Goal: Information Seeking & Learning: Learn about a topic

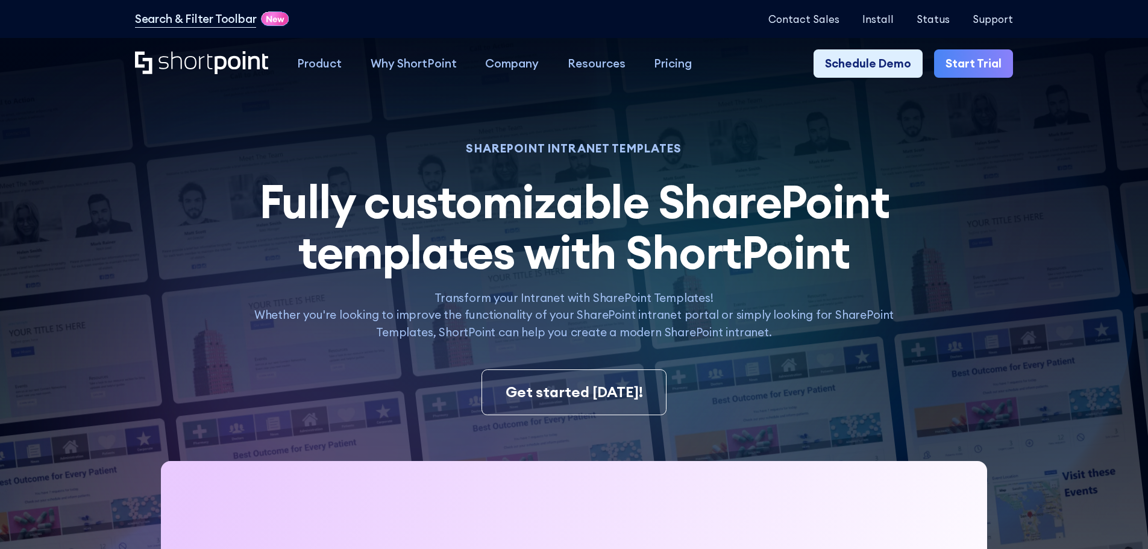
drag, startPoint x: 444, startPoint y: 184, endPoint x: 1047, endPoint y: 142, distance: 604.7
click at [1094, 86] on div "Product works with SharePoint Microsoft Teams SAP Explore Templates Elements In…" at bounding box center [574, 64] width 1148 height 52
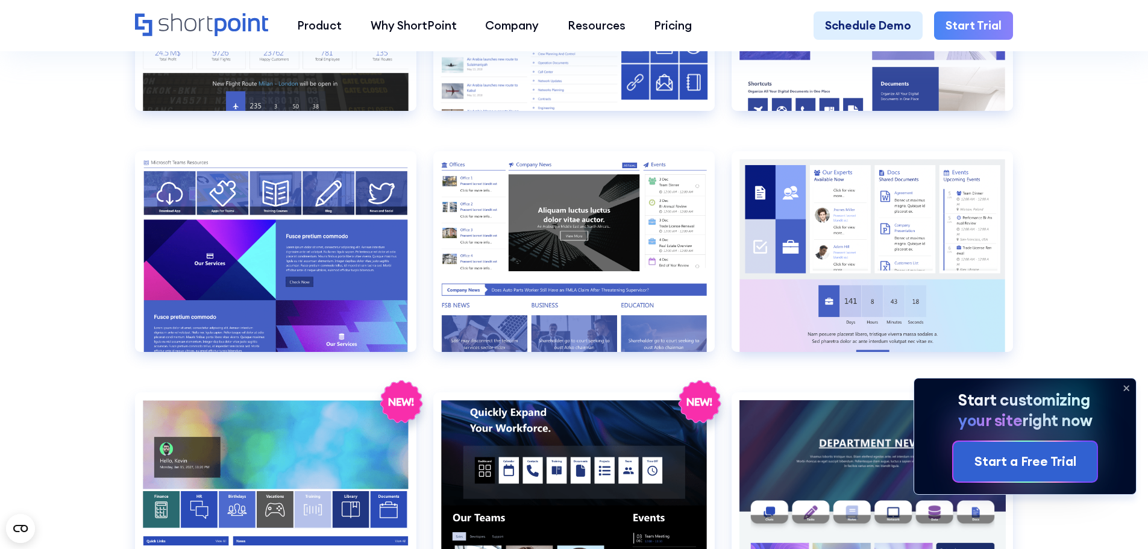
scroll to position [1929, 0]
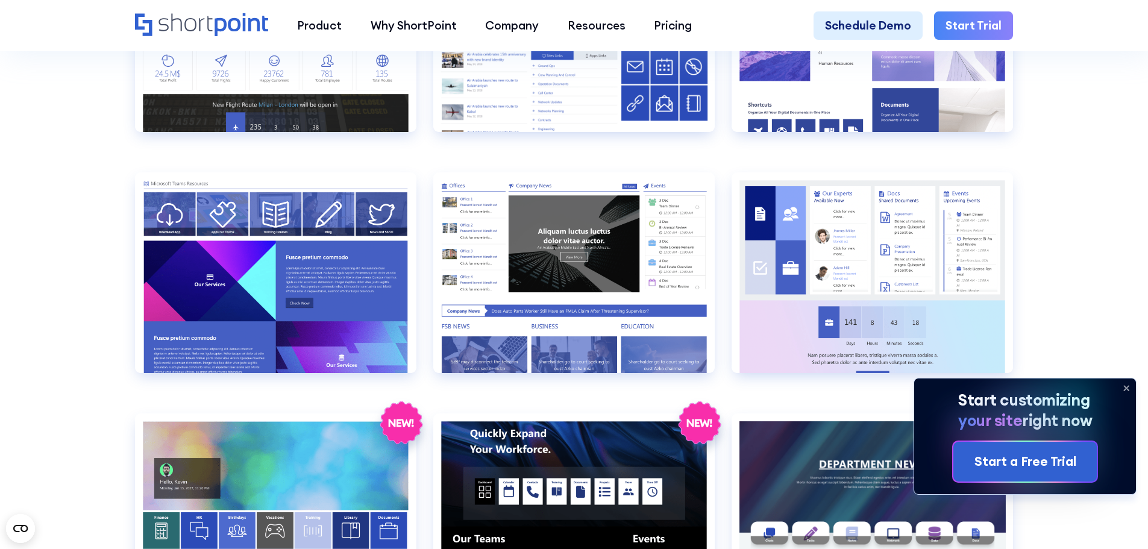
drag, startPoint x: 1094, startPoint y: 156, endPoint x: 1122, endPoint y: 134, distance: 35.6
click at [1122, 134] on section "SHAREPOINT INTRANET TEMPLATES Fully customizable SharePoint templates with Shor…" at bounding box center [574, 212] width 1148 height 4225
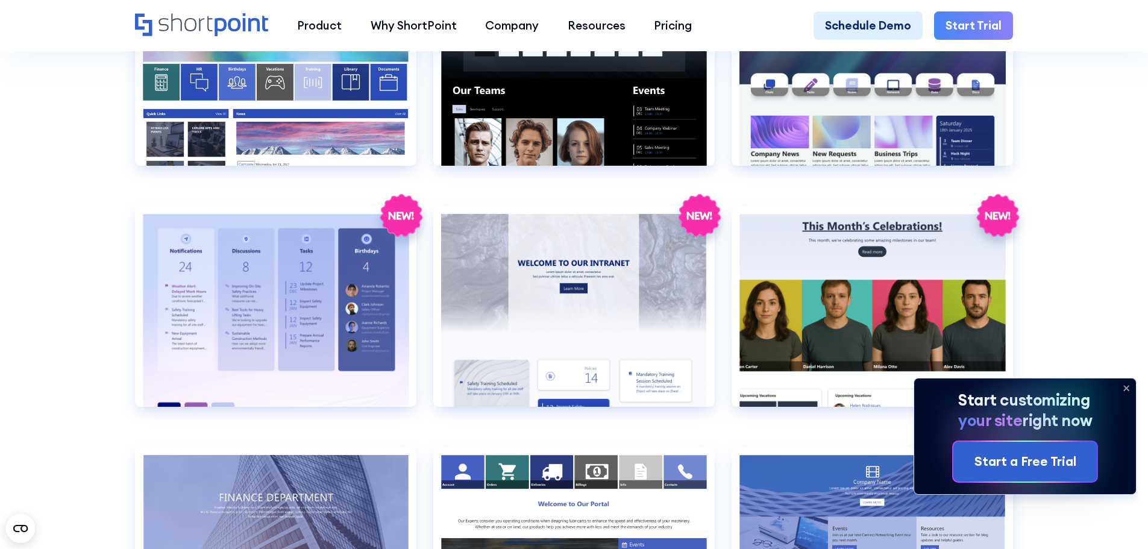
scroll to position [2290, 0]
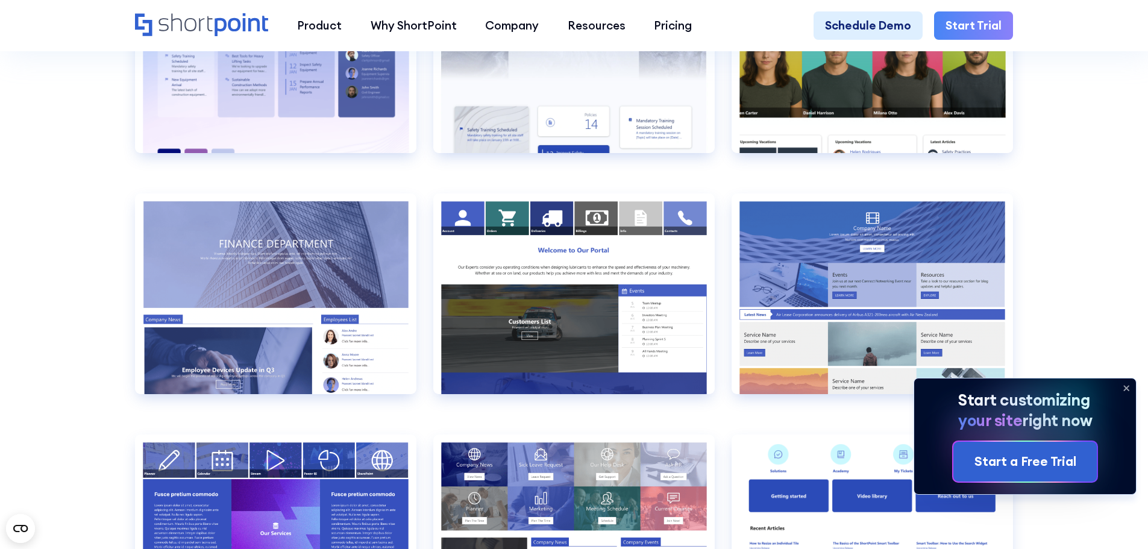
scroll to position [2652, 0]
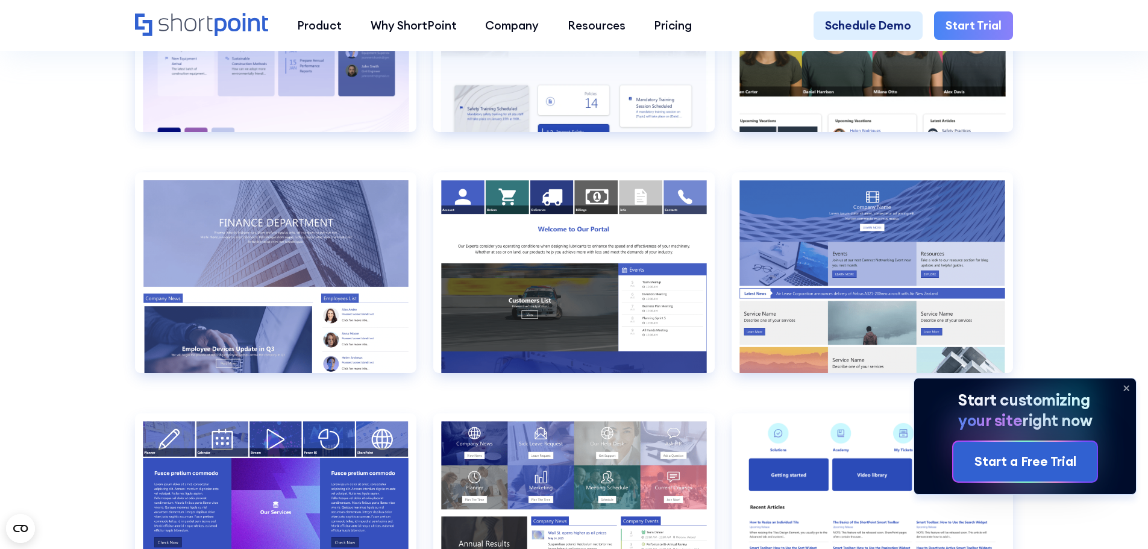
click at [1121, 383] on icon at bounding box center [1126, 387] width 19 height 19
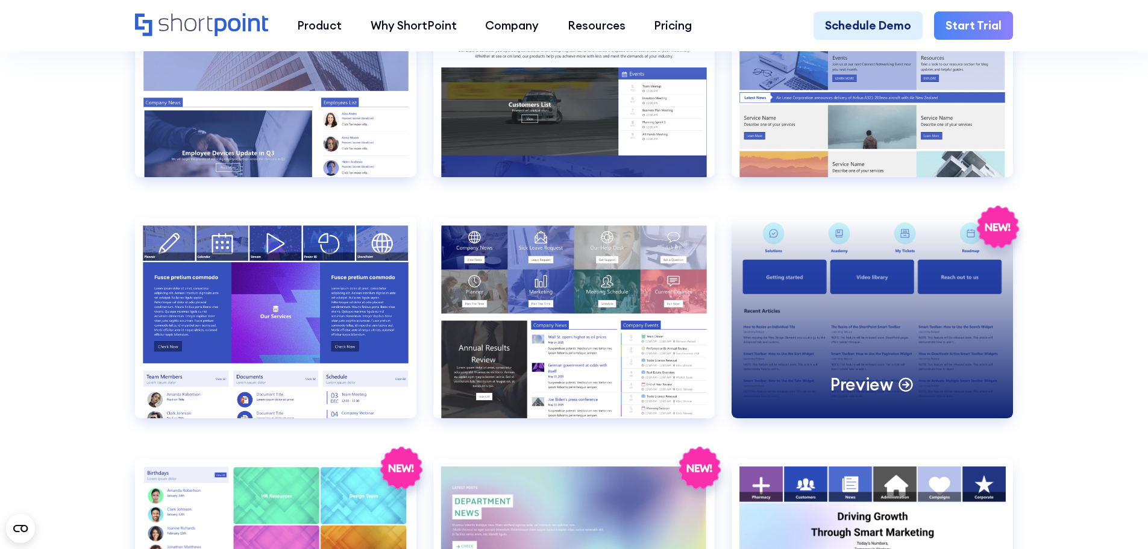
scroll to position [2893, 0]
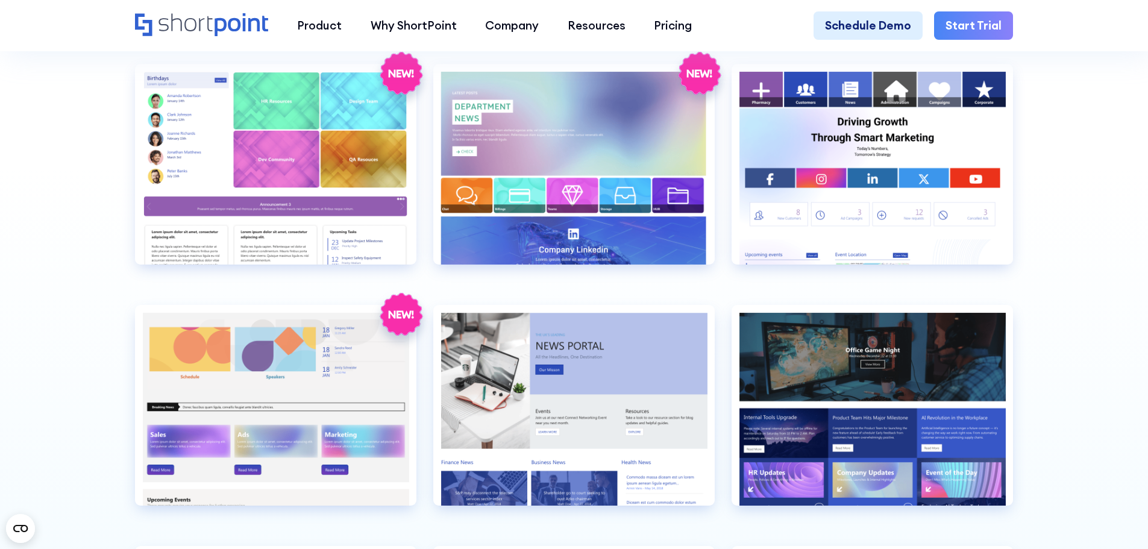
scroll to position [3254, 0]
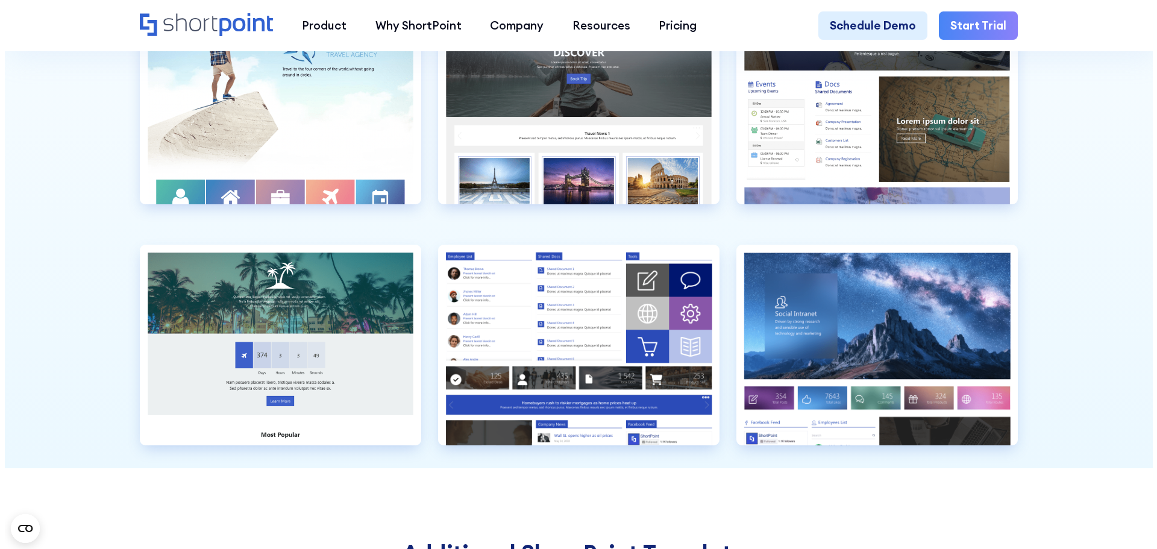
scroll to position [3676, 0]
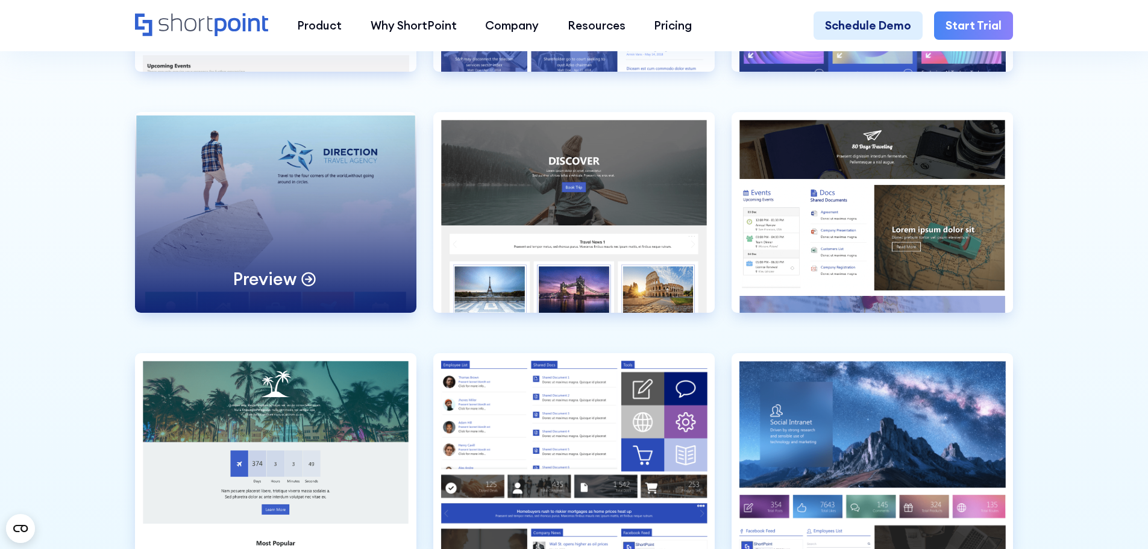
click at [286, 262] on div "Preview" at bounding box center [275, 212] width 281 height 201
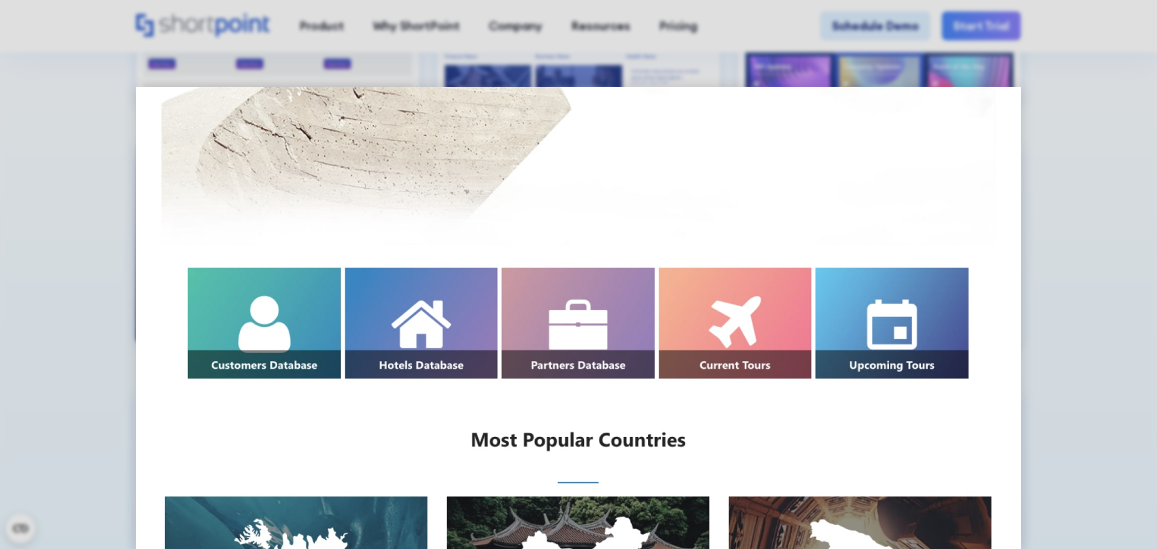
scroll to position [362, 0]
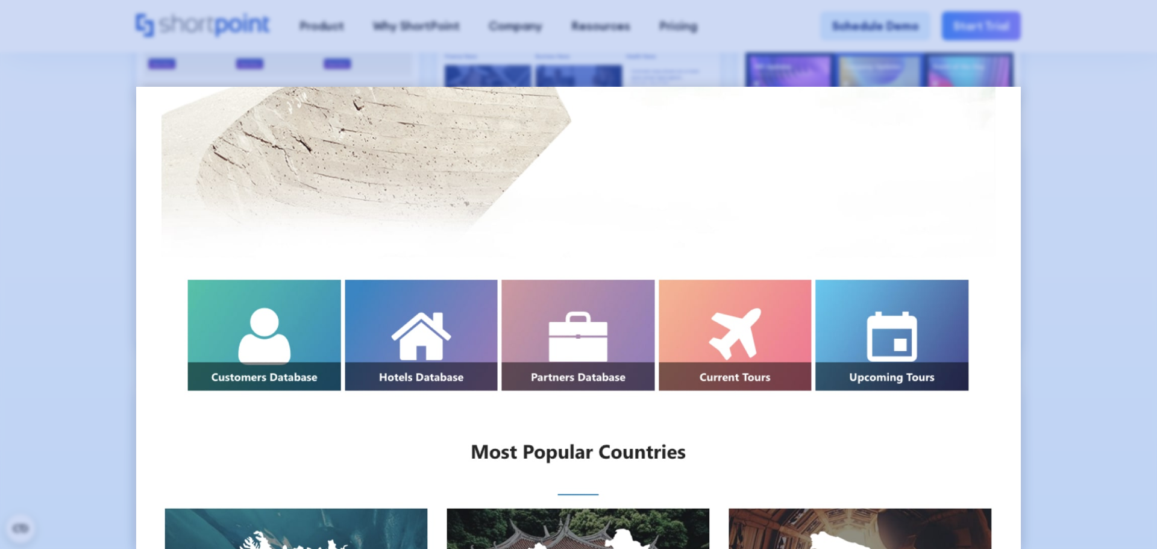
click at [1082, 230] on div at bounding box center [578, 274] width 1157 height 549
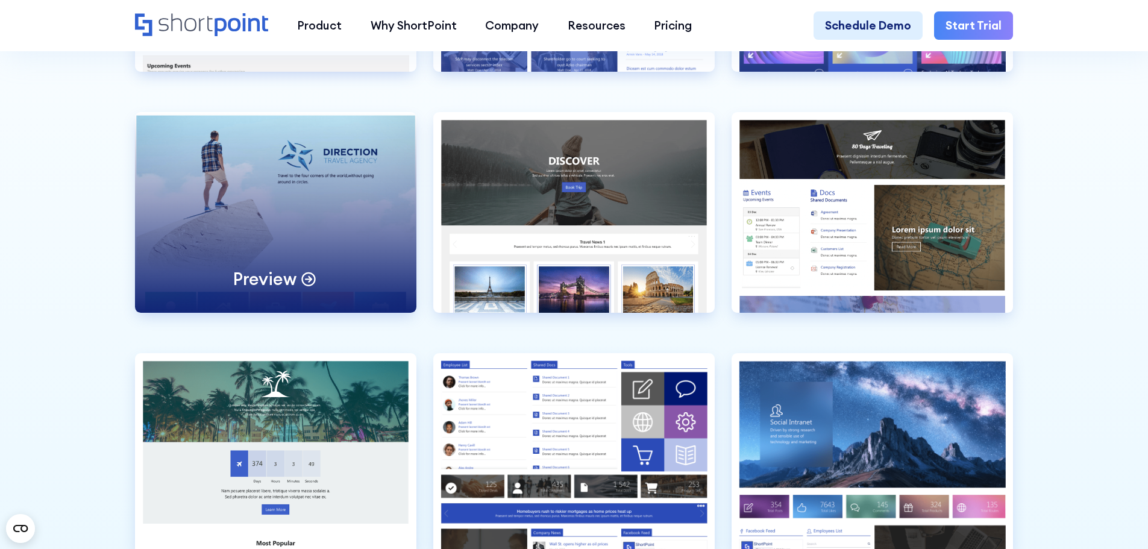
click at [208, 250] on div "Preview" at bounding box center [275, 212] width 281 height 201
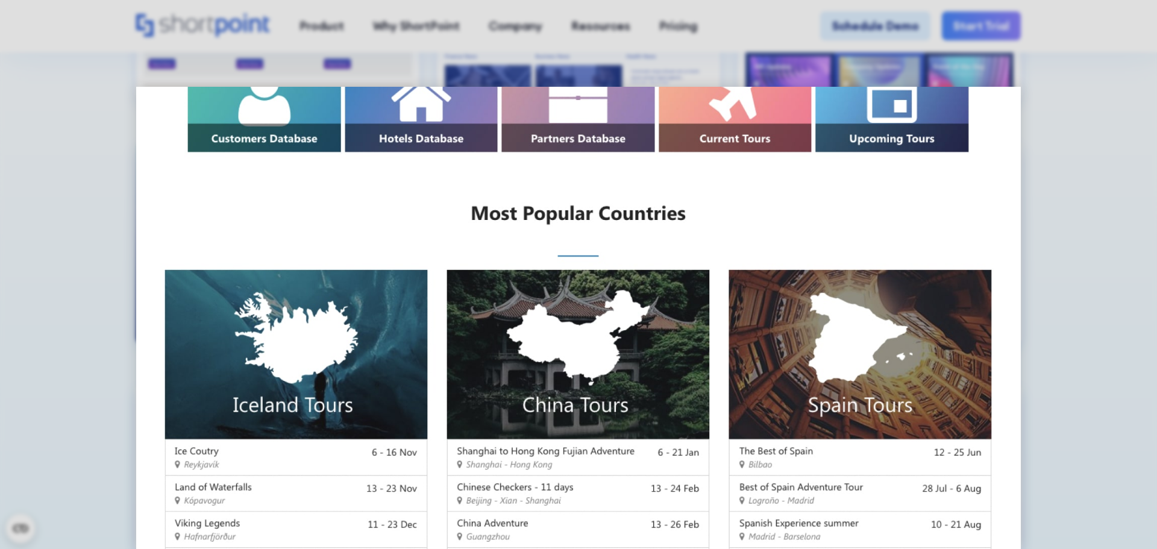
scroll to position [715, 0]
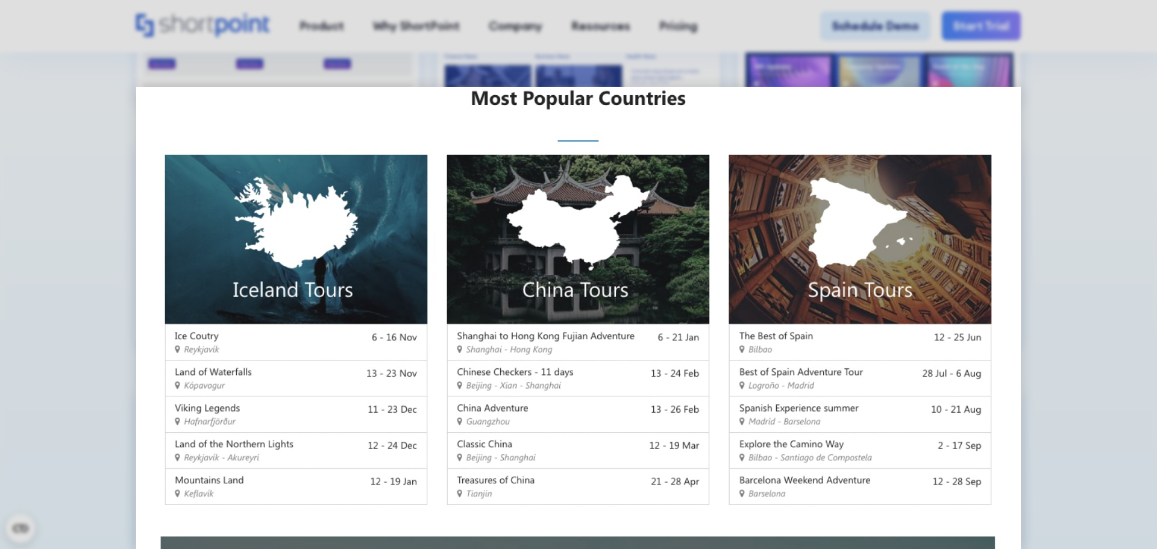
click at [1091, 253] on div at bounding box center [578, 274] width 1157 height 549
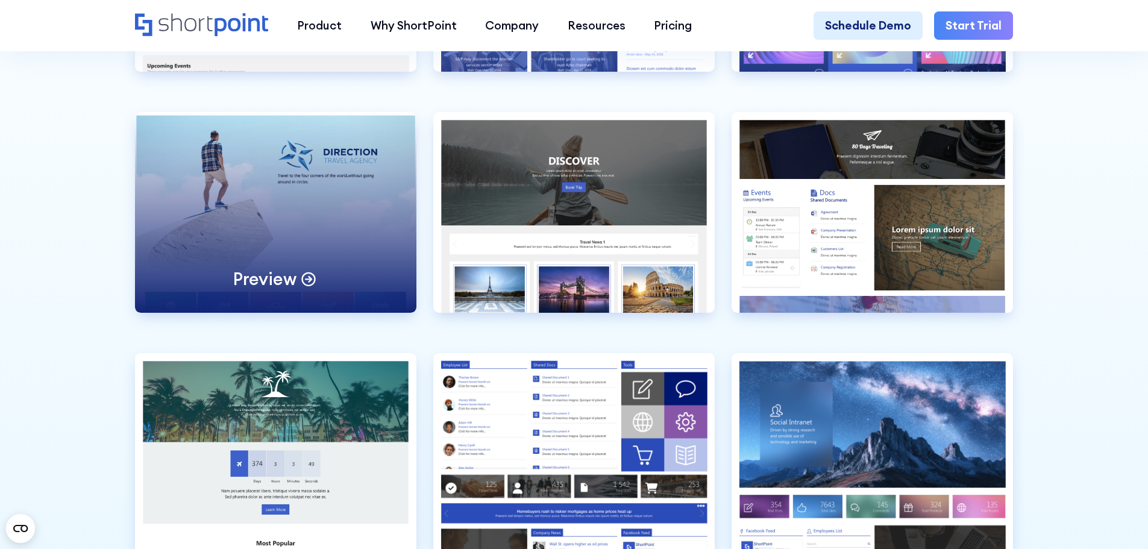
click at [235, 257] on div "Preview" at bounding box center [275, 212] width 281 height 201
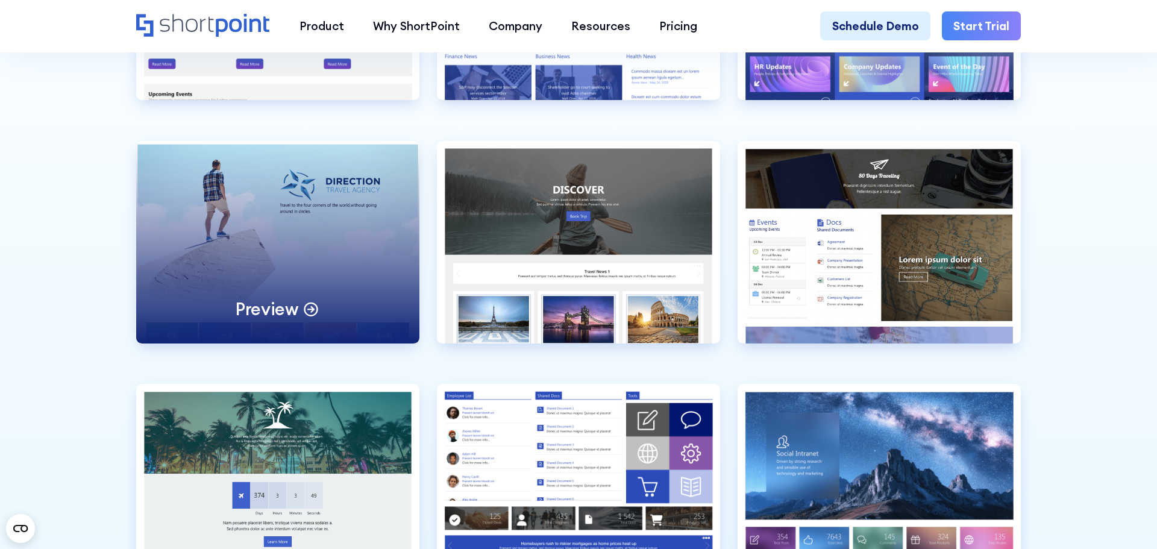
scroll to position [0, 0]
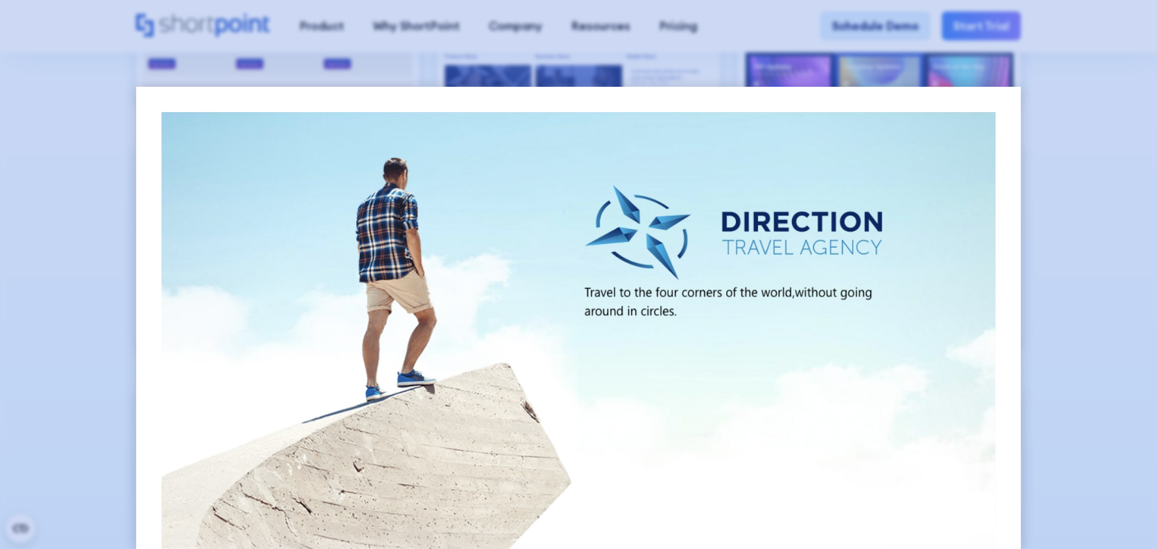
click at [1120, 253] on div at bounding box center [578, 274] width 1157 height 549
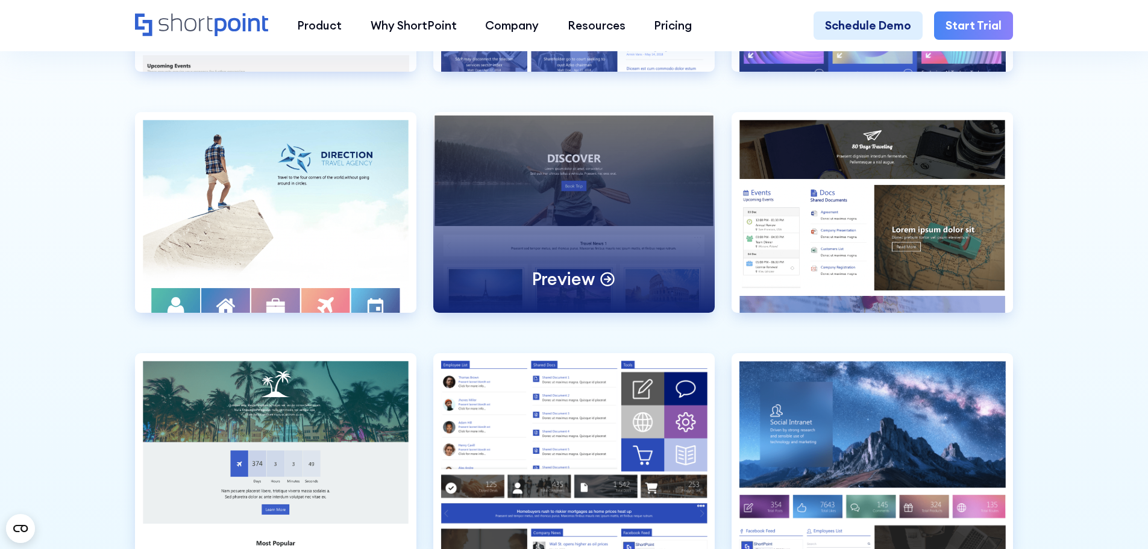
click at [547, 263] on div "Preview" at bounding box center [573, 212] width 281 height 201
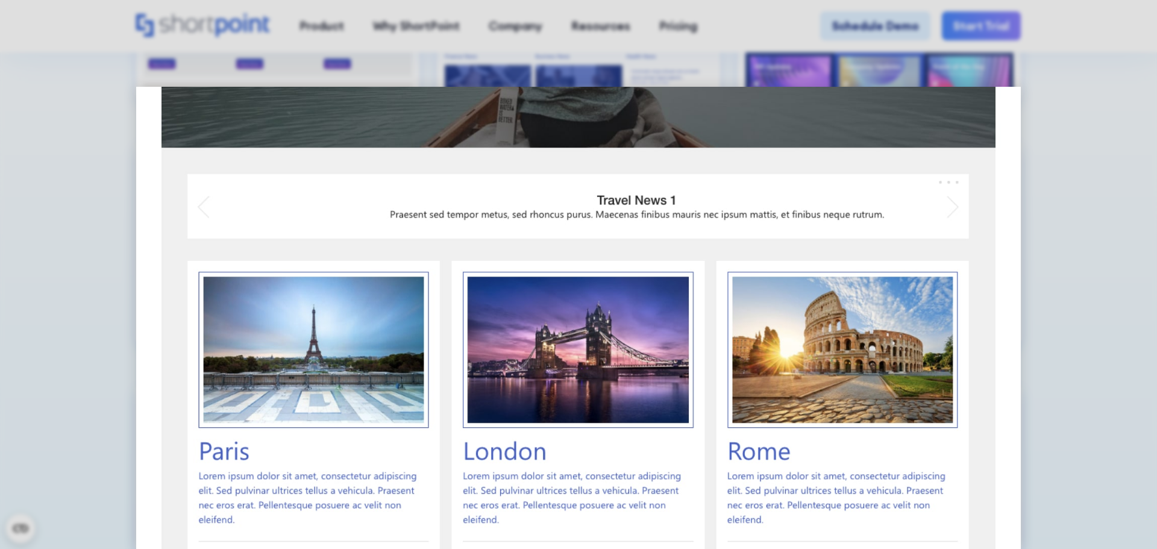
scroll to position [362, 0]
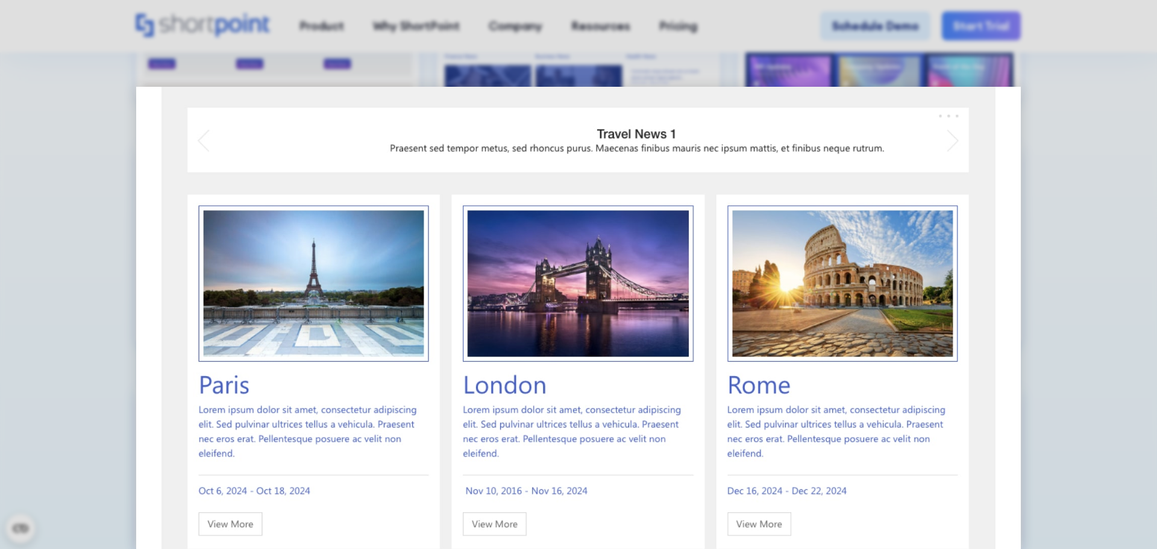
click at [1148, 303] on div at bounding box center [578, 274] width 1157 height 549
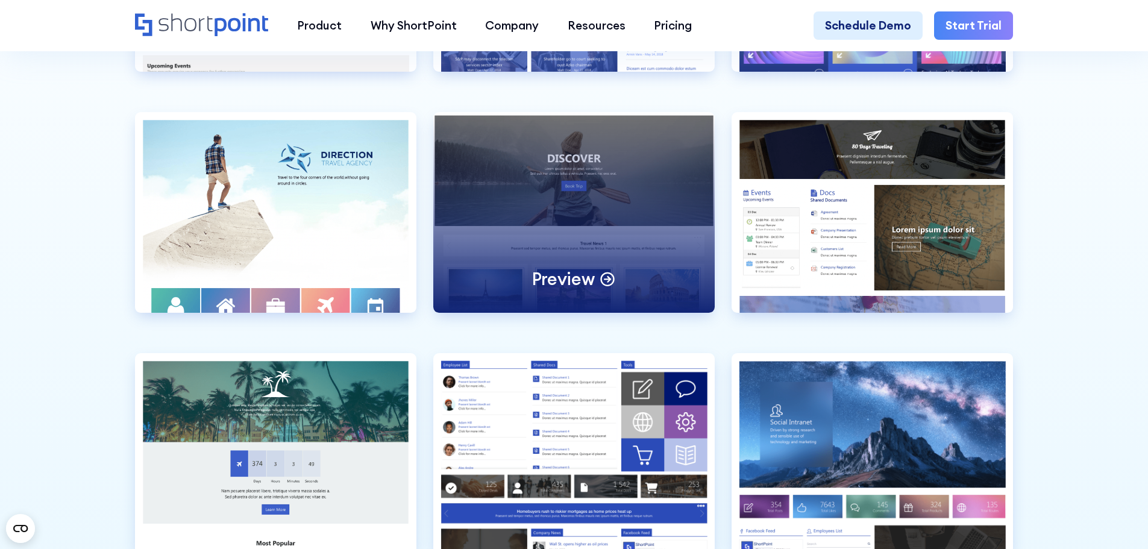
click at [581, 290] on p "Preview" at bounding box center [563, 279] width 63 height 22
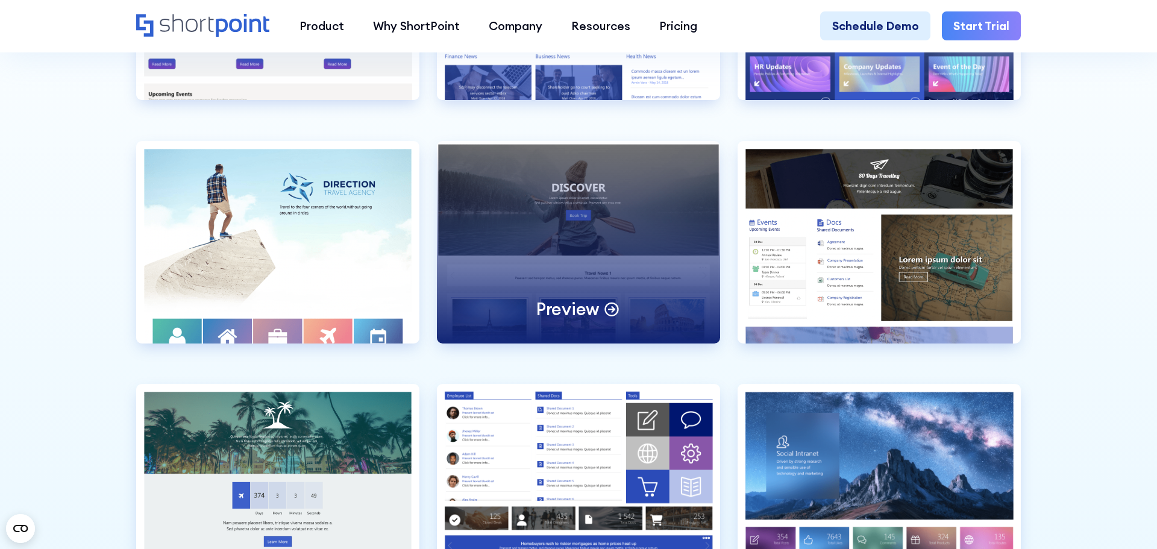
scroll to position [0, 0]
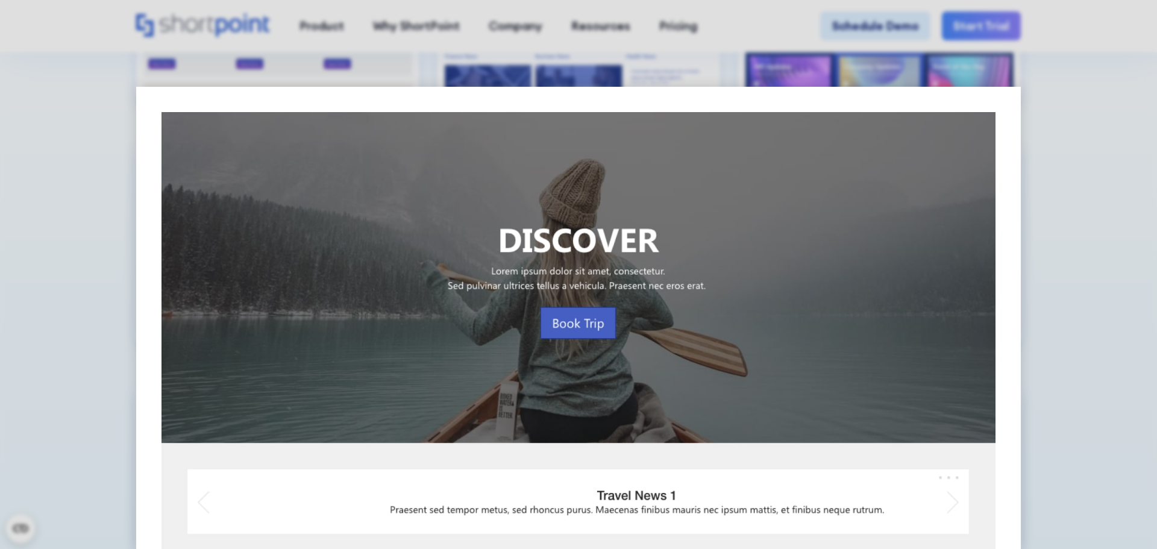
drag, startPoint x: 573, startPoint y: 315, endPoint x: 649, endPoint y: 325, distance: 77.2
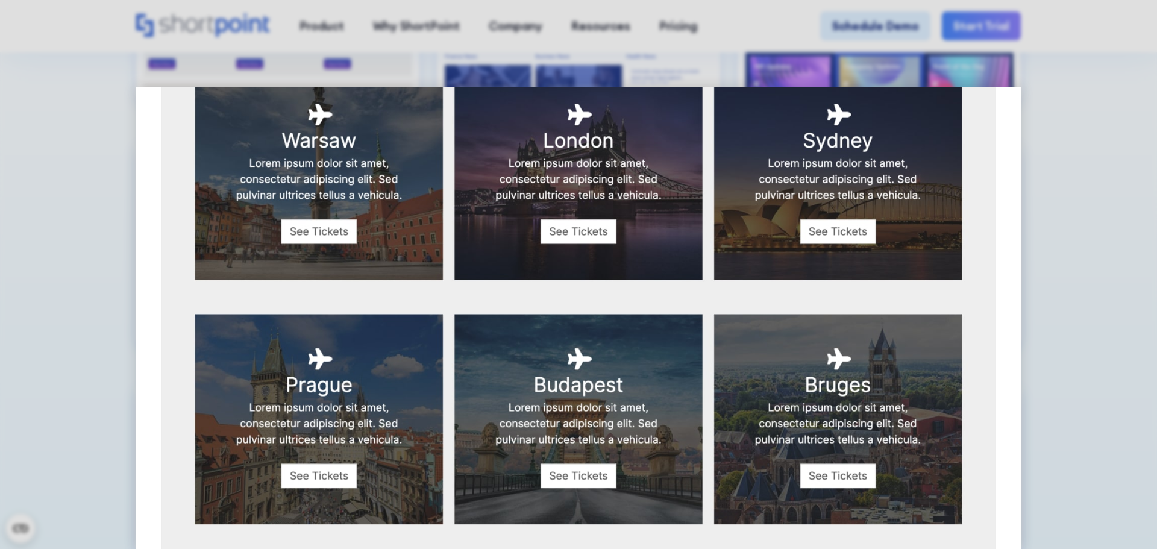
scroll to position [1906, 0]
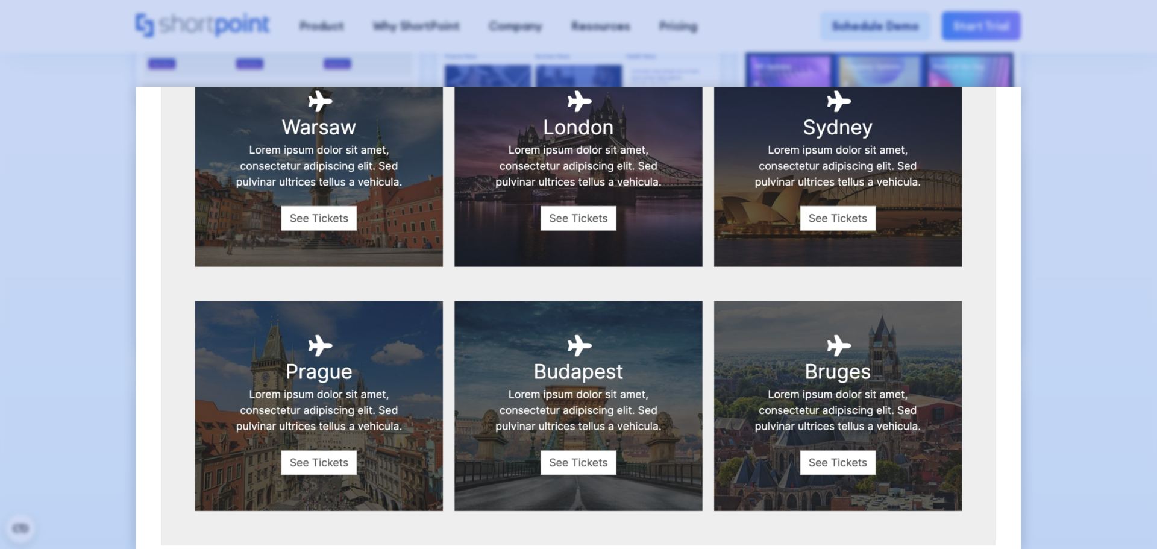
click at [1056, 277] on div at bounding box center [578, 274] width 1157 height 549
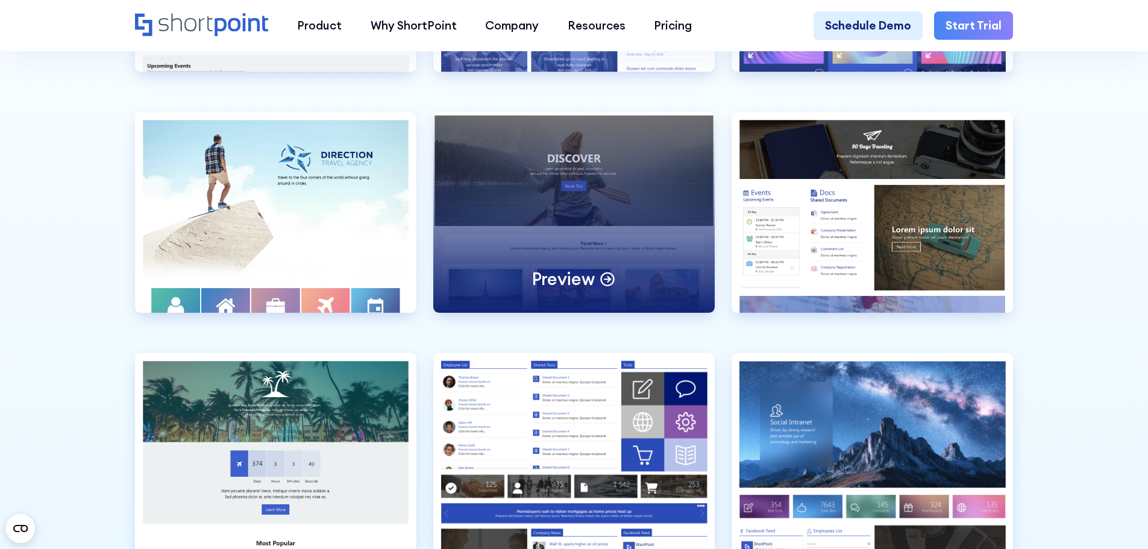
click at [488, 272] on div "Preview" at bounding box center [573, 212] width 281 height 201
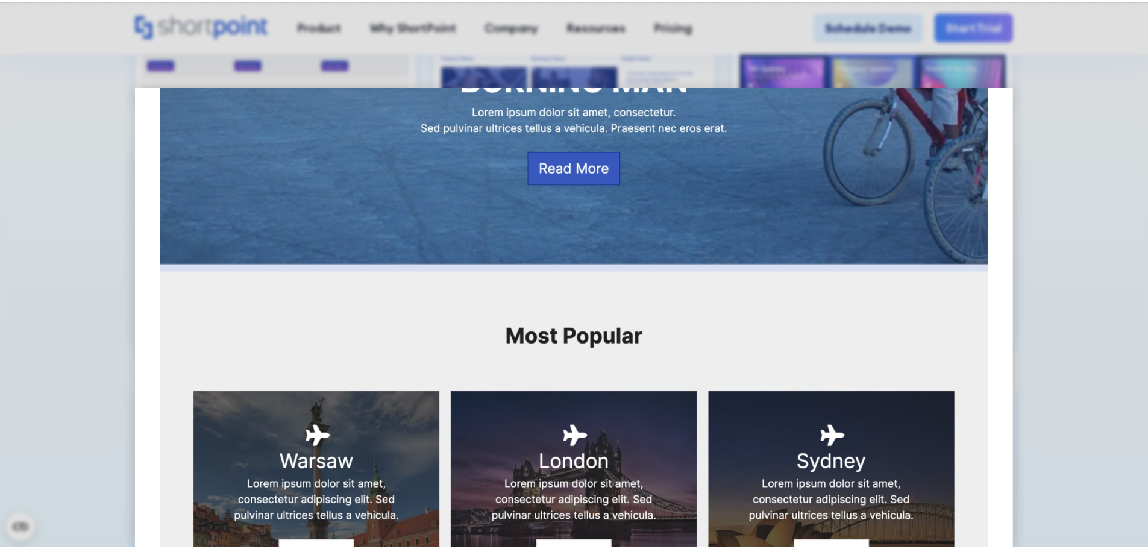
scroll to position [1748, 0]
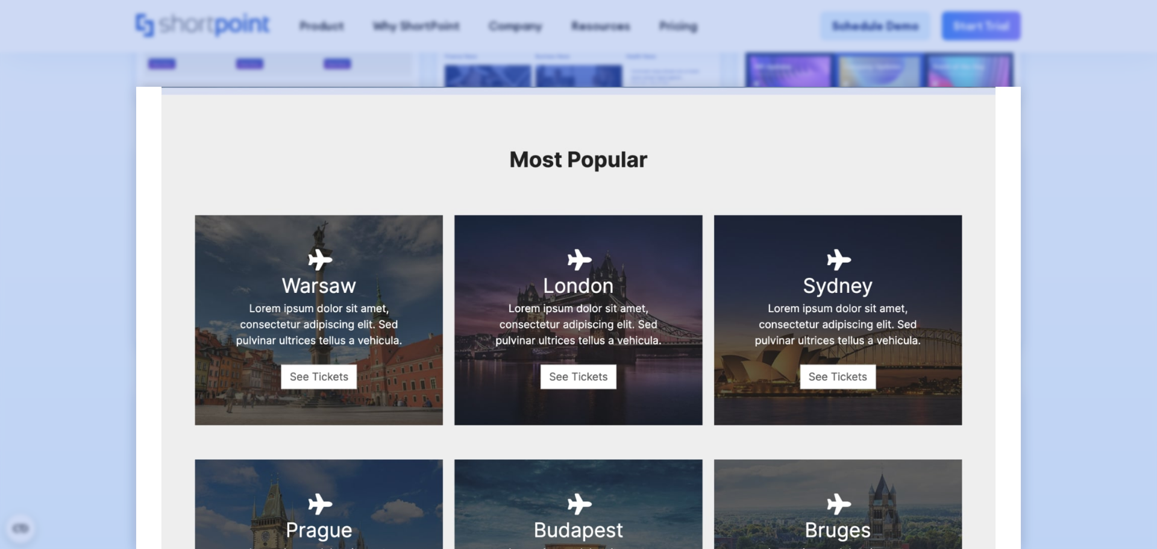
click at [1060, 193] on div at bounding box center [578, 274] width 1157 height 549
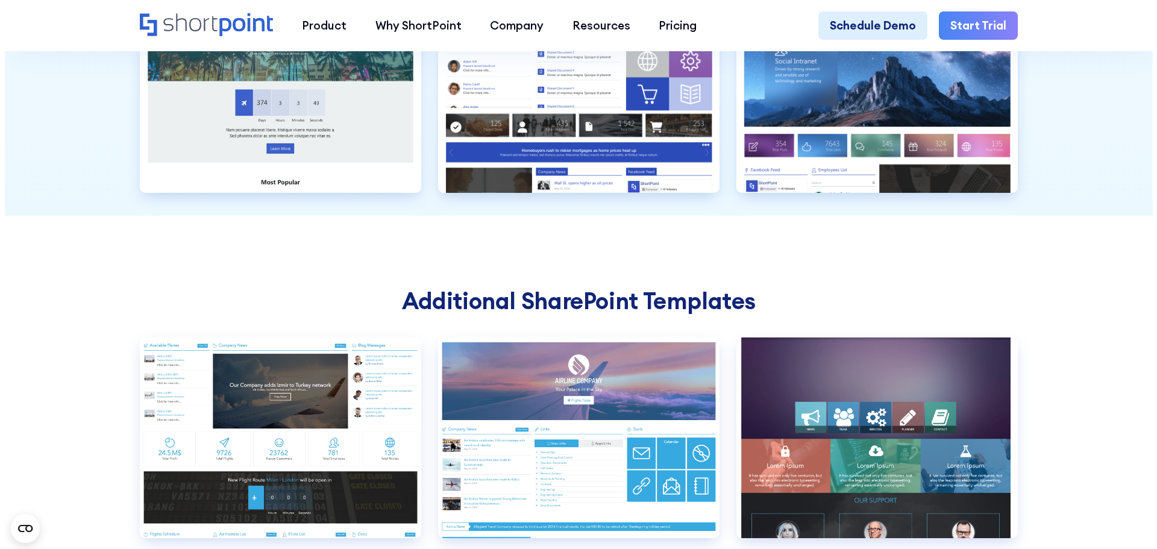
scroll to position [4038, 0]
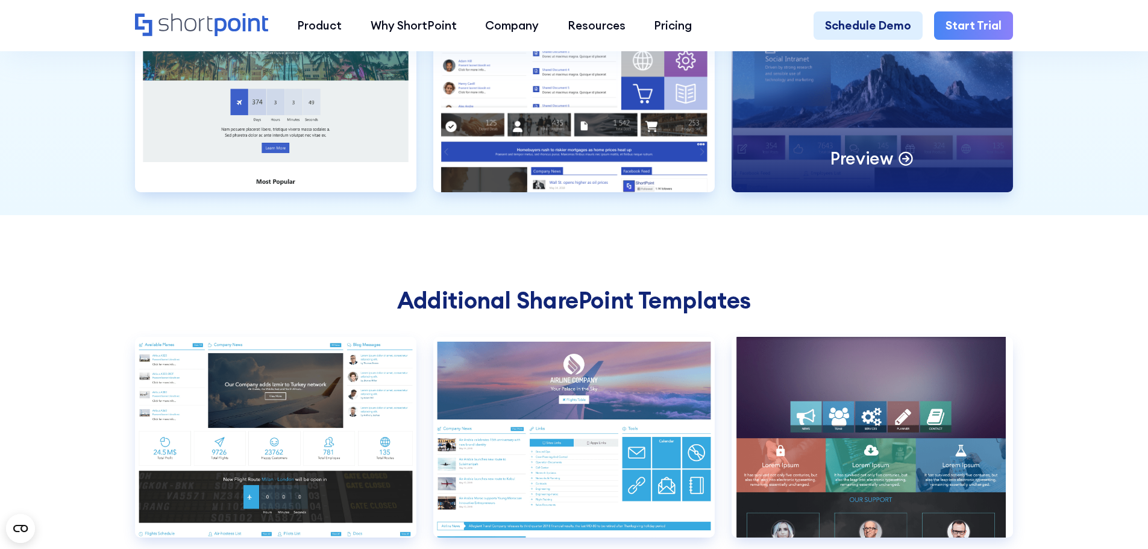
click at [902, 143] on div "Preview" at bounding box center [872, 92] width 281 height 201
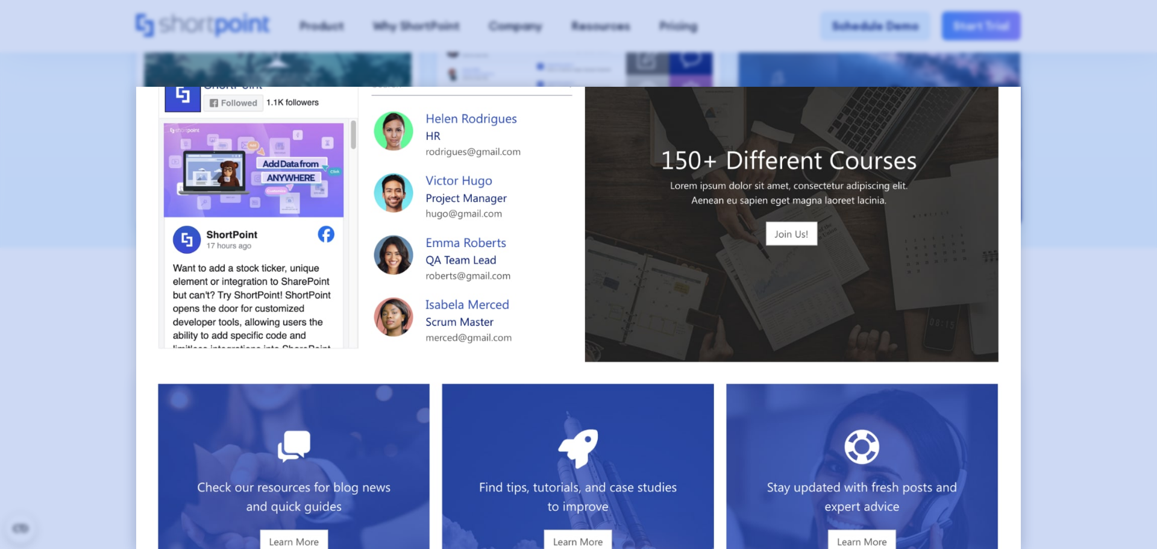
scroll to position [181, 0]
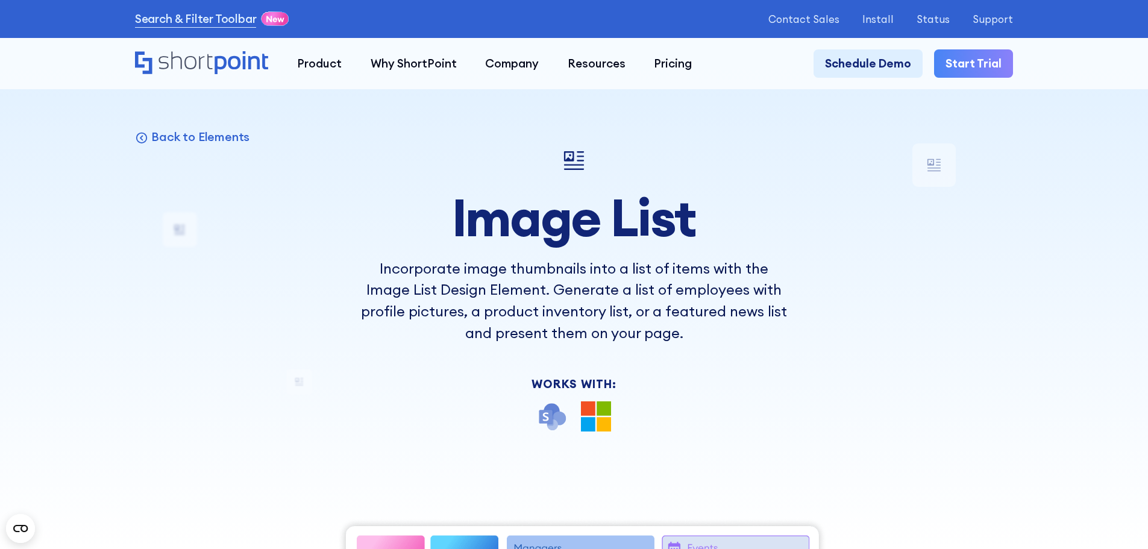
click at [514, 278] on p "Incorporate image thumbnails into a list of items with the Image List Design El…" at bounding box center [574, 301] width 430 height 86
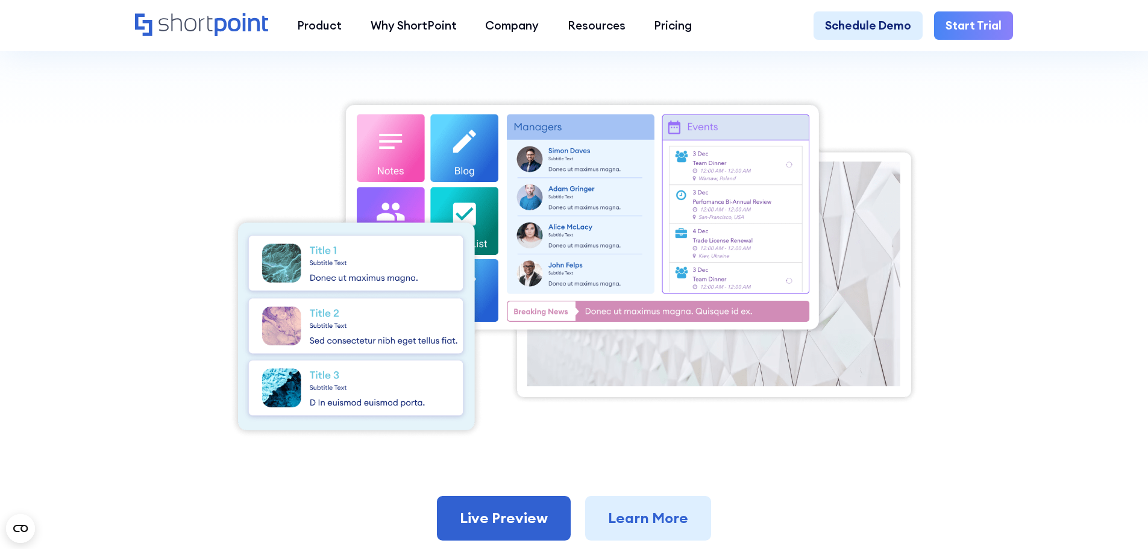
scroll to position [422, 0]
click at [1046, 244] on section "Back to Elements Image List Incorporate image thumbnails into a list of items w…" at bounding box center [574, 131] width 1148 height 1048
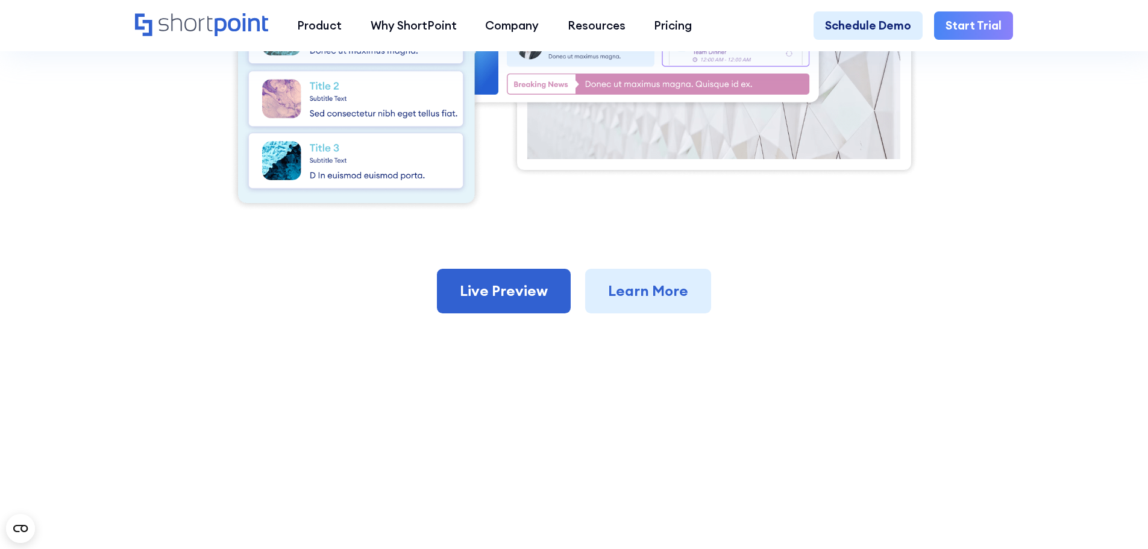
scroll to position [783, 0]
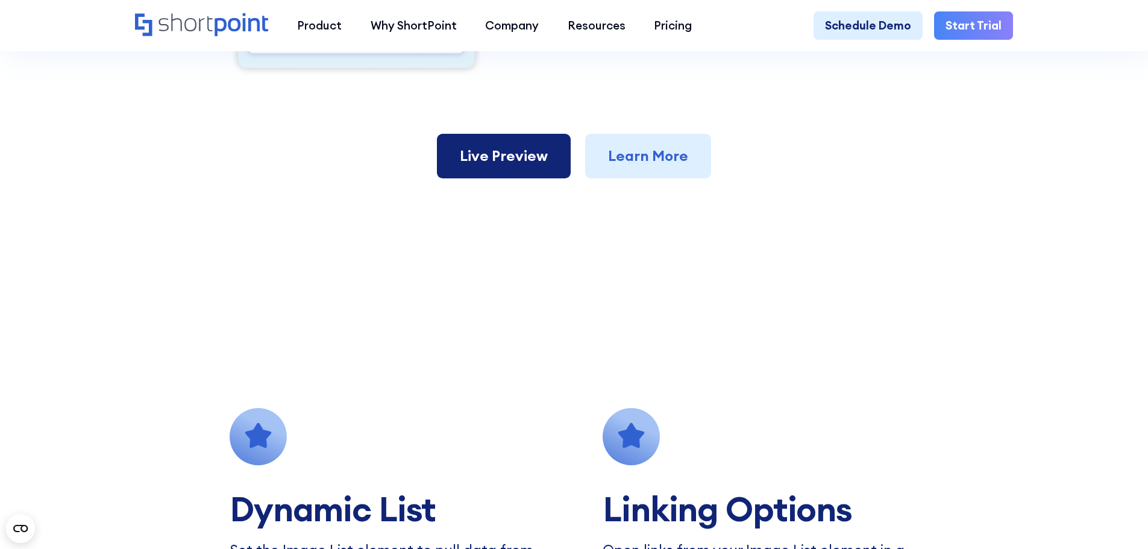
click at [519, 159] on link "Live Preview" at bounding box center [504, 156] width 134 height 45
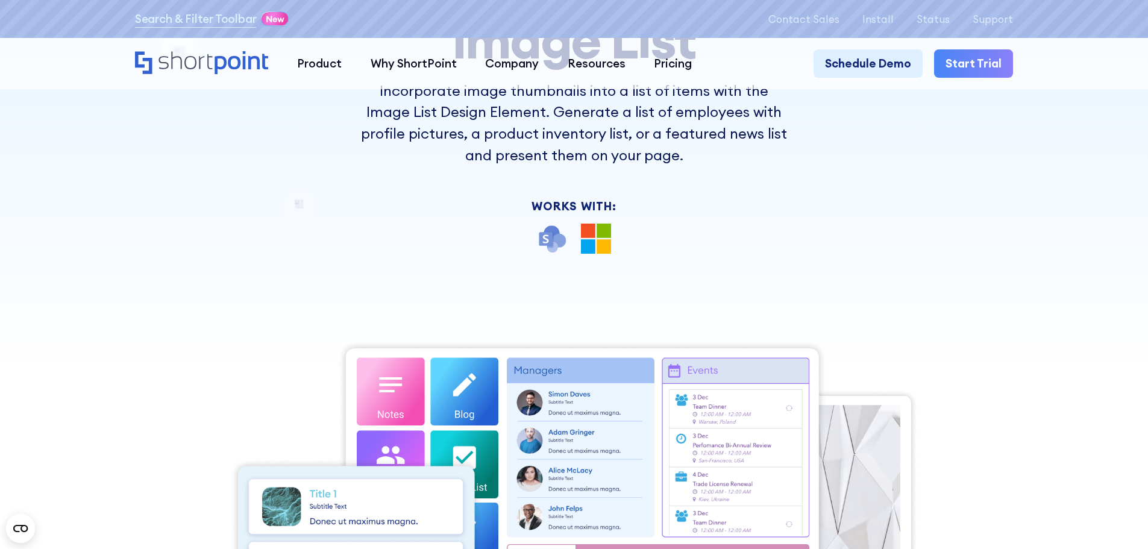
scroll to position [0, 0]
